Goal: Transaction & Acquisition: Purchase product/service

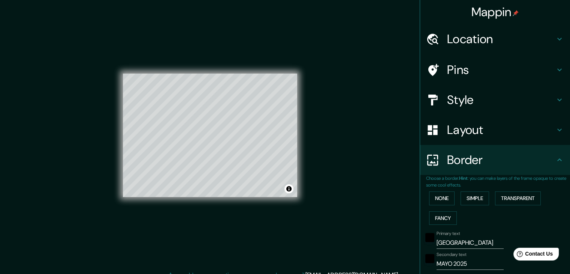
scroll to position [152, 0]
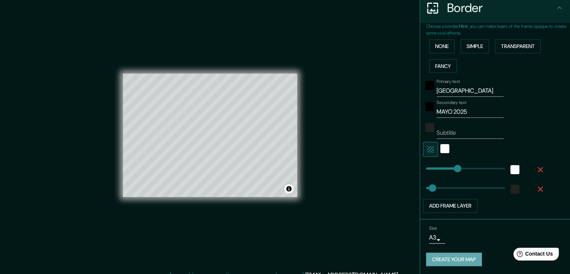
click at [450, 259] on button "Create your map" at bounding box center [454, 259] width 56 height 14
click at [454, 7] on h4 "Border" at bounding box center [501, 7] width 108 height 15
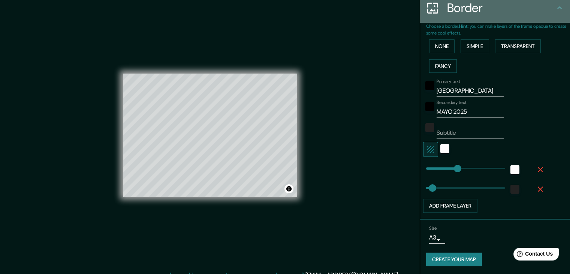
click at [553, 13] on div "Border" at bounding box center [495, 8] width 150 height 30
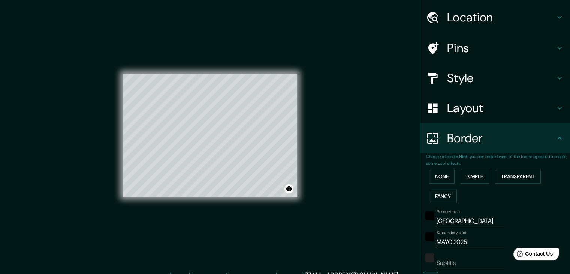
scroll to position [0, 0]
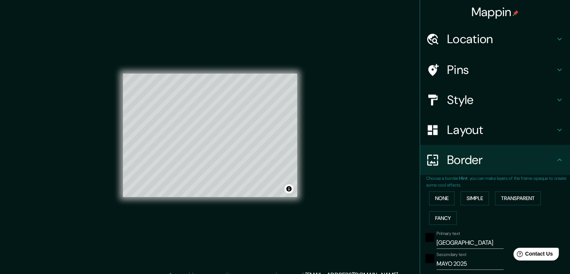
click at [473, 12] on h4 "Mappin" at bounding box center [496, 11] width 48 height 15
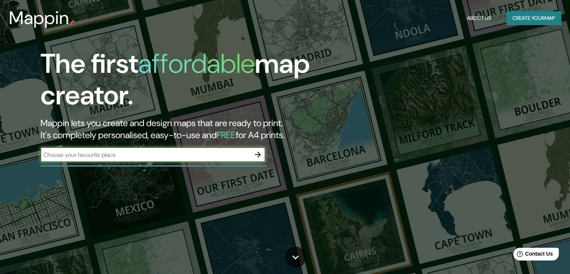
click at [259, 156] on icon "button" at bounding box center [257, 154] width 9 height 9
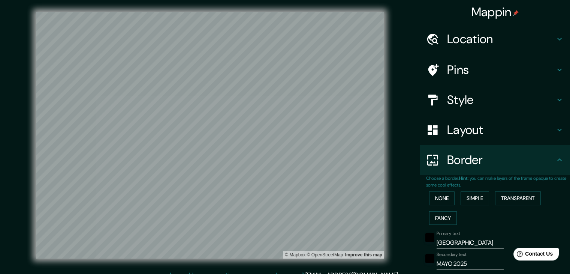
click at [225, 273] on html "Mappin Location Pins Style Layout Border Choose a border. Hint : you can make l…" at bounding box center [285, 137] width 570 height 274
click at [463, 135] on h4 "Layout" at bounding box center [501, 129] width 108 height 15
type input "413"
type input "83"
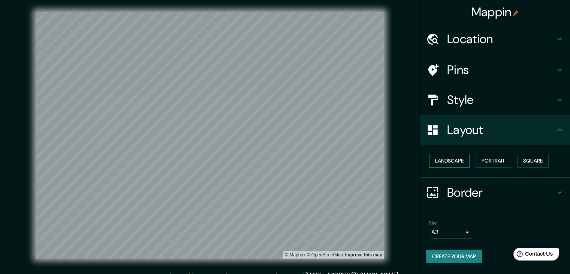
click at [464, 162] on button "Landscape" at bounding box center [449, 161] width 40 height 14
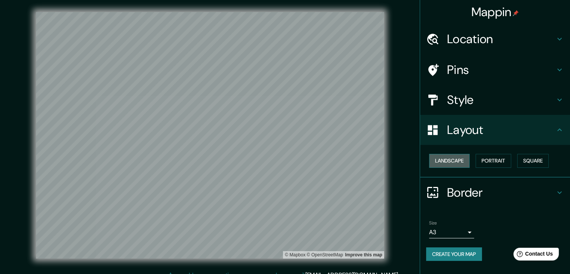
click at [455, 159] on button "Landscape" at bounding box center [449, 161] width 40 height 14
click at [491, 190] on h4 "Border" at bounding box center [501, 192] width 108 height 15
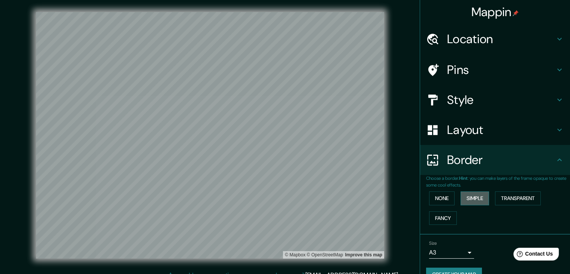
click at [479, 199] on button "Simple" at bounding box center [475, 198] width 28 height 14
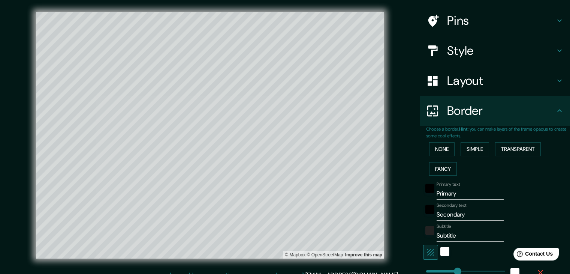
scroll to position [112, 0]
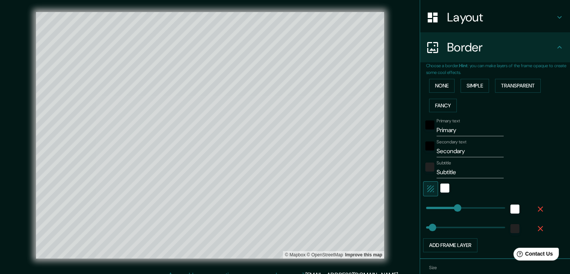
type input "372"
drag, startPoint x: 461, startPoint y: 135, endPoint x: 409, endPoint y: 133, distance: 52.9
click at [409, 133] on div "Mappin Location Pins Style Layout Border Choose a border. Hint : you can make l…" at bounding box center [285, 141] width 570 height 282
type input "P"
type input "372"
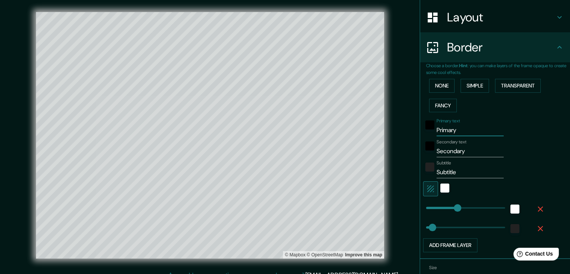
type input "74"
type input "PA"
type input "372"
type input "74"
type input "PAR"
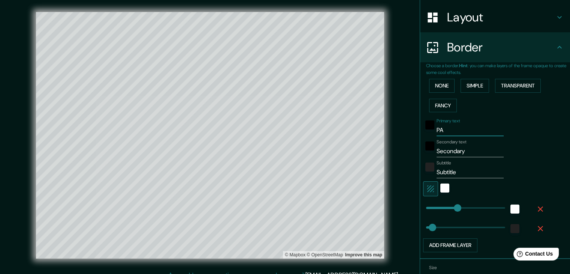
type input "372"
type input "74"
type input "PARI"
type input "372"
type input "74"
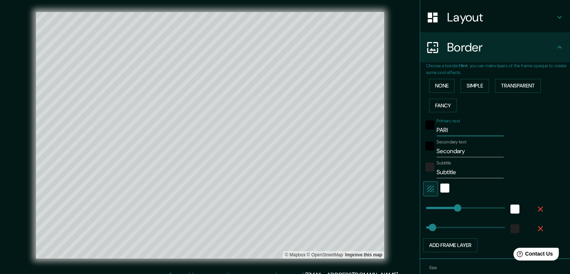
type input "[GEOGRAPHIC_DATA]"
type input "372"
type input "74"
type input "[GEOGRAPHIC_DATA]"
drag, startPoint x: 469, startPoint y: 149, endPoint x: 409, endPoint y: 150, distance: 60.0
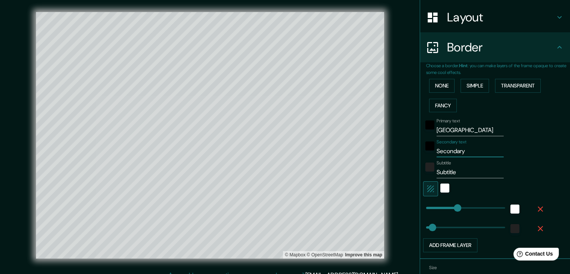
click at [409, 150] on div "Mappin Location Pins Style Layout Border Choose a border. Hint : you can make l…" at bounding box center [285, 141] width 570 height 282
type input "D"
type input "372"
type input "74"
type input "DI"
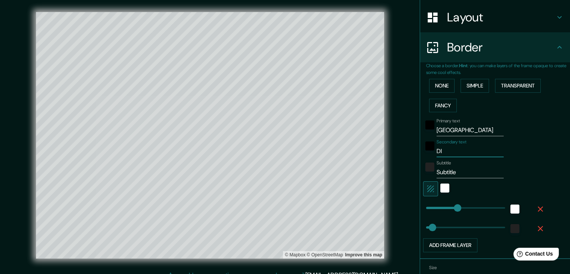
type input "372"
type input "74"
type input "DIC"
type input "372"
type input "74"
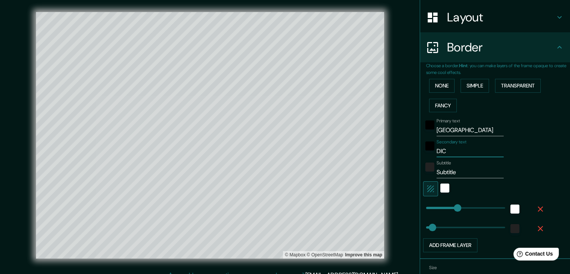
type input "DICI"
type input "372"
type input "74"
type input "[PERSON_NAME]"
type input "372"
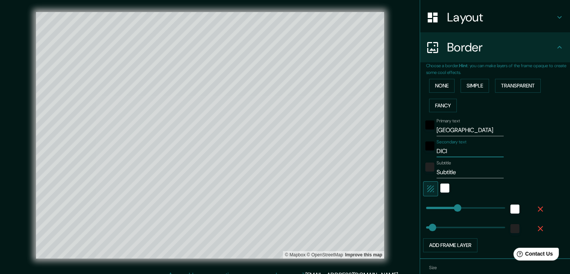
type input "74"
type input "DICIEM"
type input "372"
type input "74"
type input "DICIEMB"
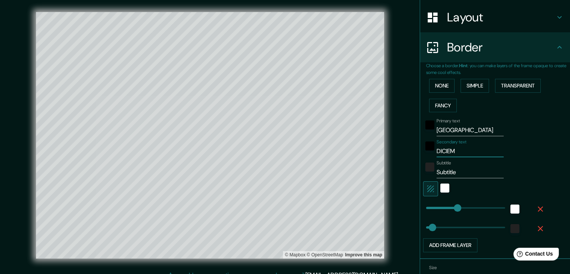
type input "372"
type input "74"
type input "DICIEMBR"
type input "372"
type input "74"
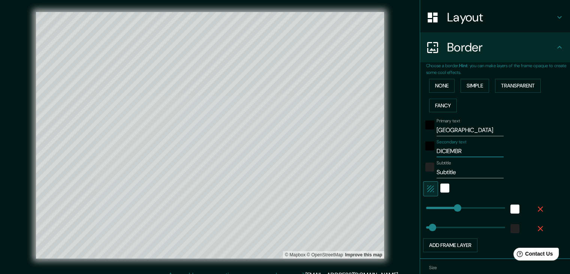
type input "DICIEMBRE"
type input "372"
type input "74"
type input "DICIEMBRE"
type input "372"
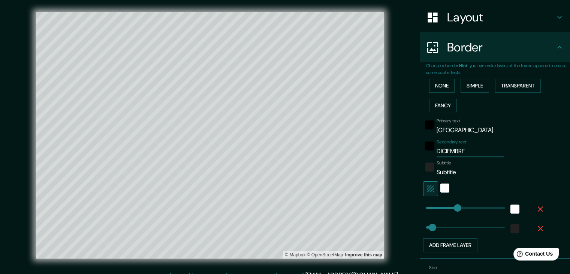
type input "74"
type input "DICIEMBRE 2"
type input "372"
type input "74"
type input "DICIEMBRE 20"
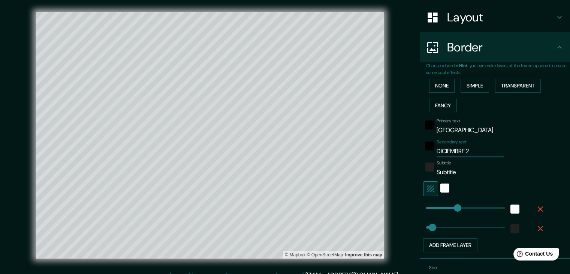
type input "372"
type input "74"
type input "DICIEMBRE 202"
type input "372"
type input "74"
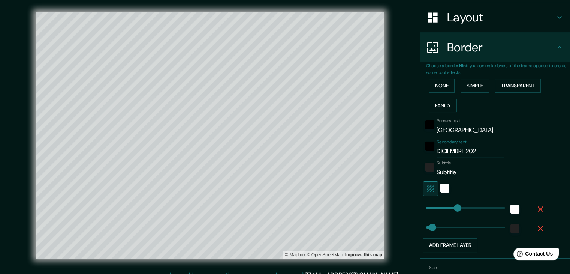
type input "DICIEMBRE 2023"
type input "372"
type input "74"
type input "DICIEMBRE 2023"
drag, startPoint x: 465, startPoint y: 172, endPoint x: 430, endPoint y: 169, distance: 34.6
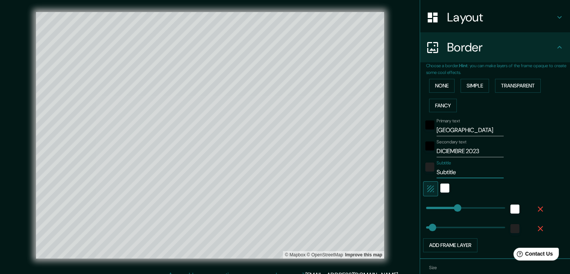
click at [430, 169] on div "Subtitle Subtitle" at bounding box center [484, 169] width 123 height 18
type input "372"
type input "74"
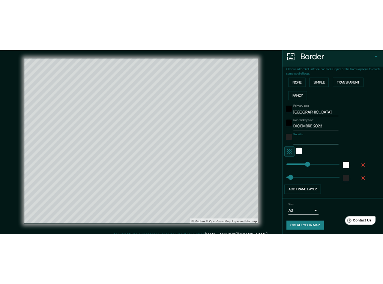
scroll to position [152, 0]
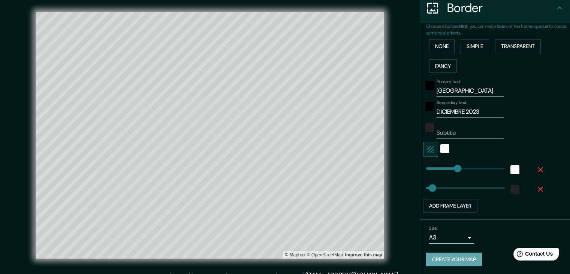
click at [464, 256] on button "Create your map" at bounding box center [454, 259] width 56 height 14
type input "372"
type input "74"
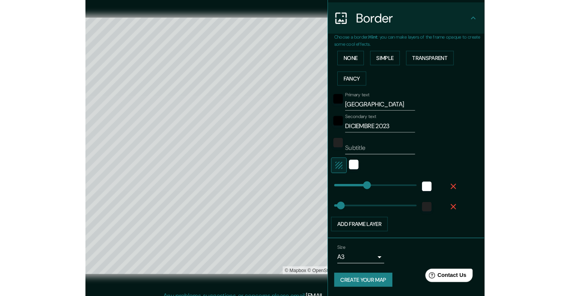
scroll to position [141, 0]
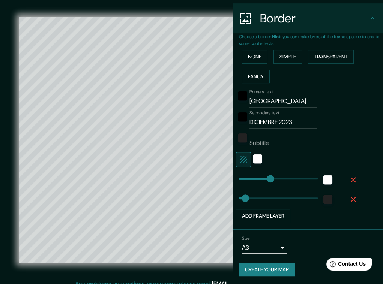
type input "372"
type input "74"
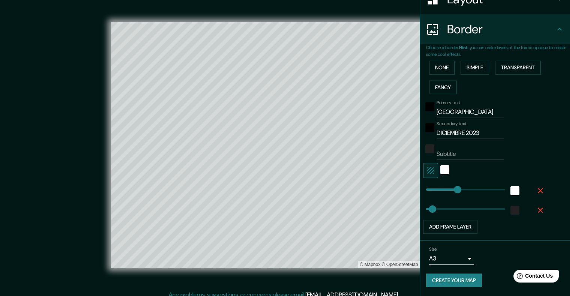
scroll to position [129, 0]
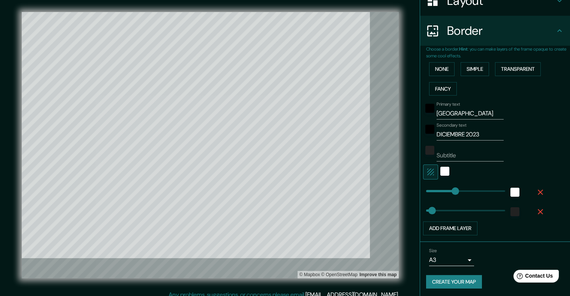
type input "372"
click at [464, 273] on button "Create your map" at bounding box center [454, 282] width 56 height 14
click at [453, 273] on button "Create your map" at bounding box center [454, 282] width 56 height 14
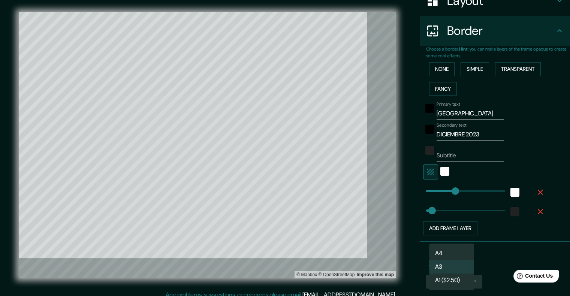
click at [454, 262] on body "Mappin Location Pins Style Layout Border Choose a border. Hint : you can make l…" at bounding box center [285, 148] width 570 height 296
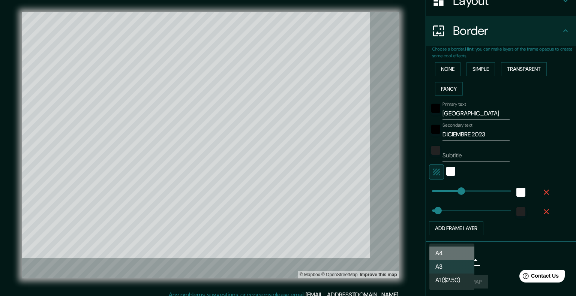
click at [442, 251] on li "A4" at bounding box center [451, 253] width 45 height 13
type input "single"
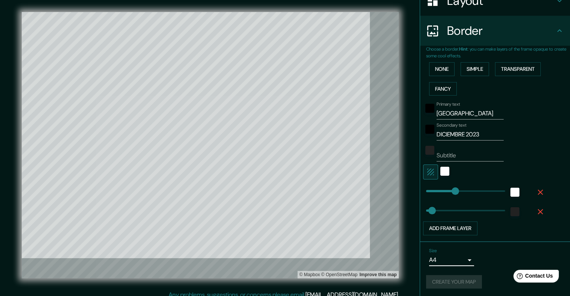
click at [480, 260] on div "Size A4 single" at bounding box center [495, 257] width 138 height 24
click at [464, 273] on div "Create your map" at bounding box center [495, 282] width 138 height 14
click at [487, 261] on div "Size A4 single" at bounding box center [495, 257] width 138 height 24
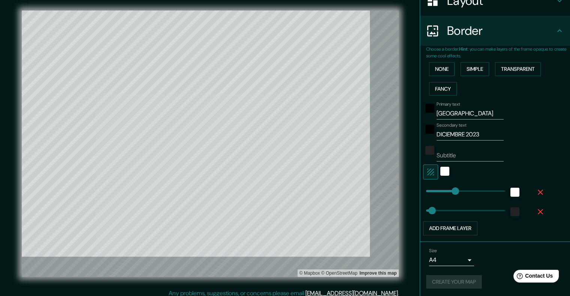
scroll to position [0, 0]
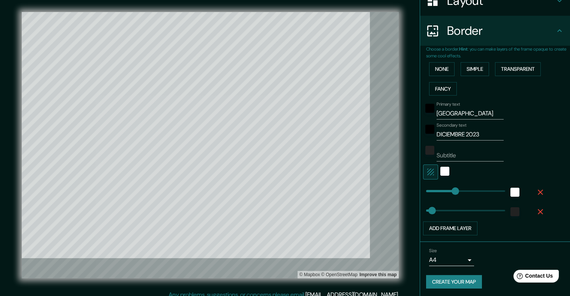
click at [446, 273] on button "Create your map" at bounding box center [454, 282] width 56 height 14
type input "372"
type input "74"
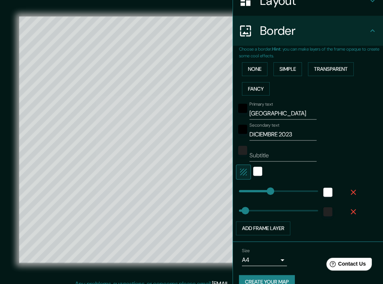
type input "372"
type input "74"
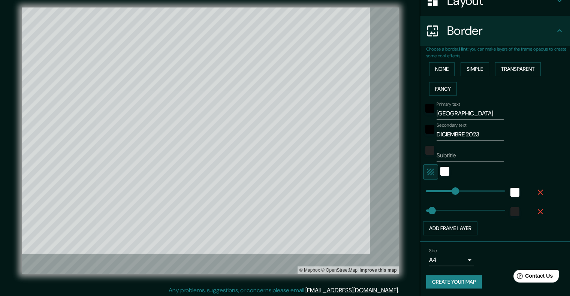
scroll to position [6, 0]
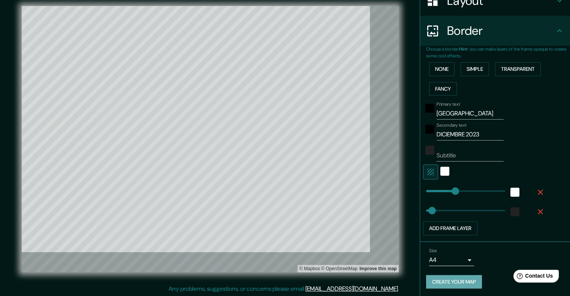
click at [454, 273] on button "Create your map" at bounding box center [454, 282] width 56 height 14
type input "372"
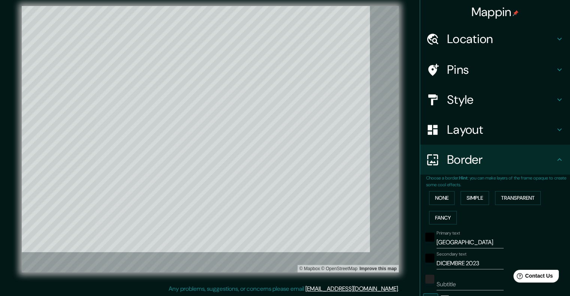
scroll to position [0, 0]
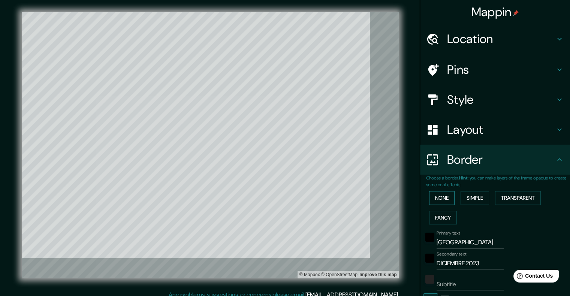
click at [445, 202] on button "None" at bounding box center [441, 198] width 25 height 14
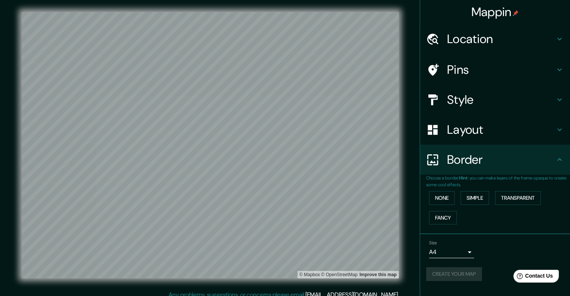
click at [496, 258] on div "Size A4 single" at bounding box center [495, 249] width 138 height 24
click at [467, 273] on button "Create your map" at bounding box center [454, 274] width 56 height 14
